Goal: Book appointment/travel/reservation

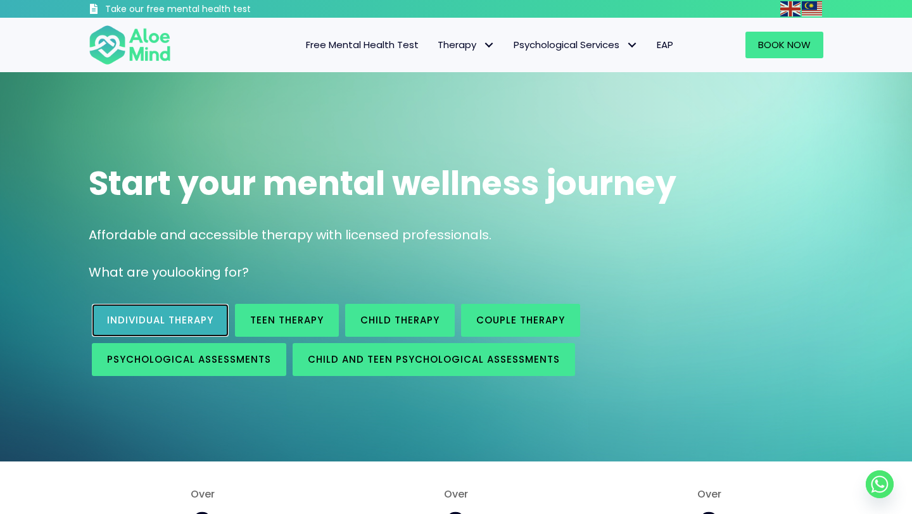
click at [203, 312] on link "Individual therapy" at bounding box center [160, 320] width 137 height 33
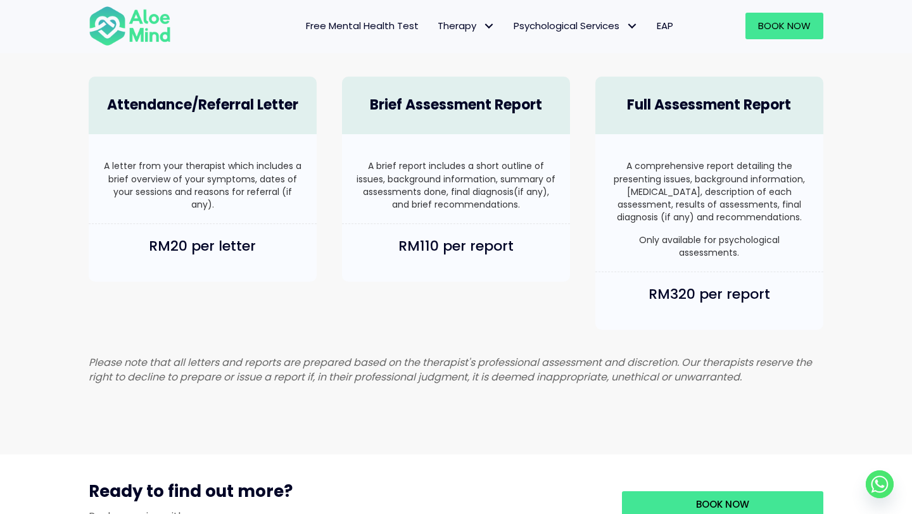
scroll to position [812, 0]
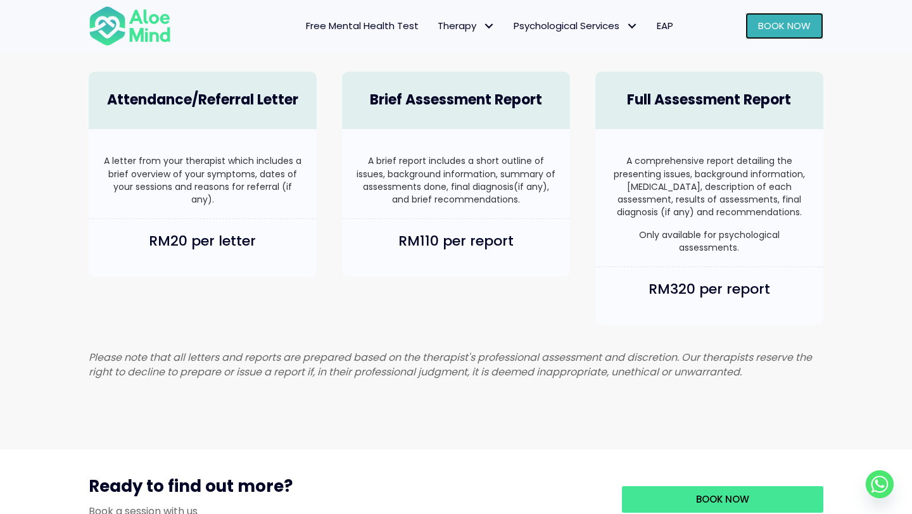
click at [796, 22] on span "Book Now" at bounding box center [784, 25] width 53 height 13
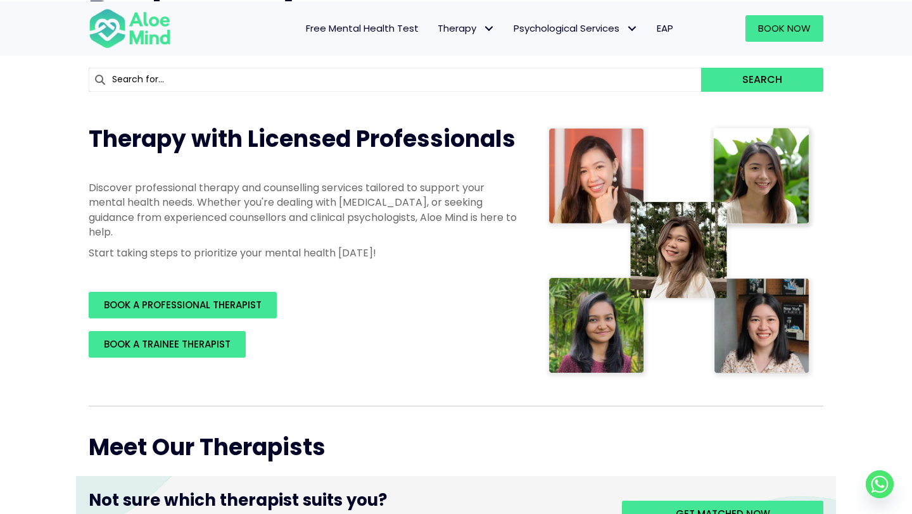
scroll to position [111, 0]
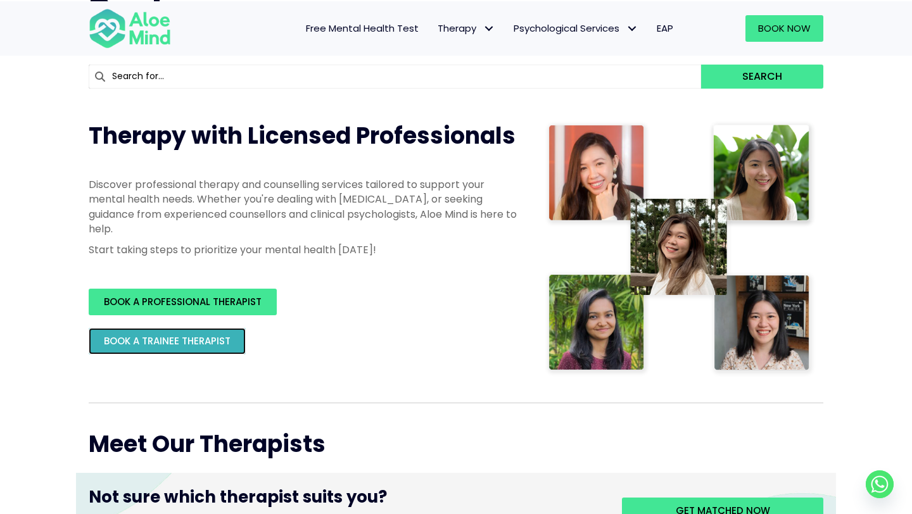
click at [217, 349] on link "BOOK A TRAINEE THERAPIST" at bounding box center [167, 341] width 157 height 27
